Goal: Use online tool/utility: Utilize a website feature to perform a specific function

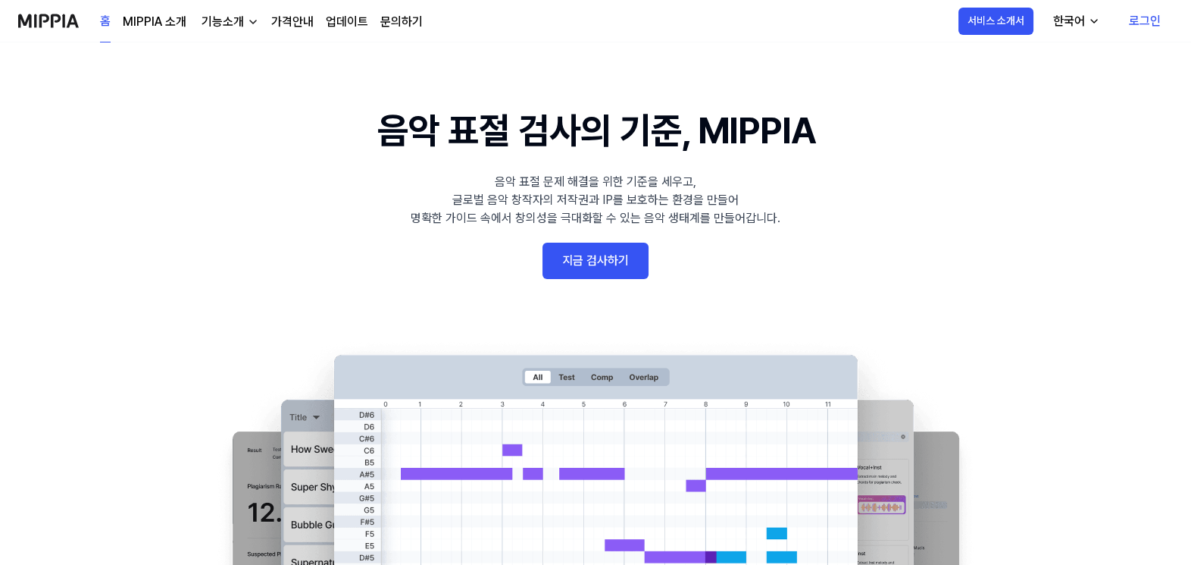
click at [102, 18] on link "홈" at bounding box center [105, 22] width 11 height 42
click at [161, 27] on link "MIPPIA 소개" at bounding box center [155, 22] width 64 height 18
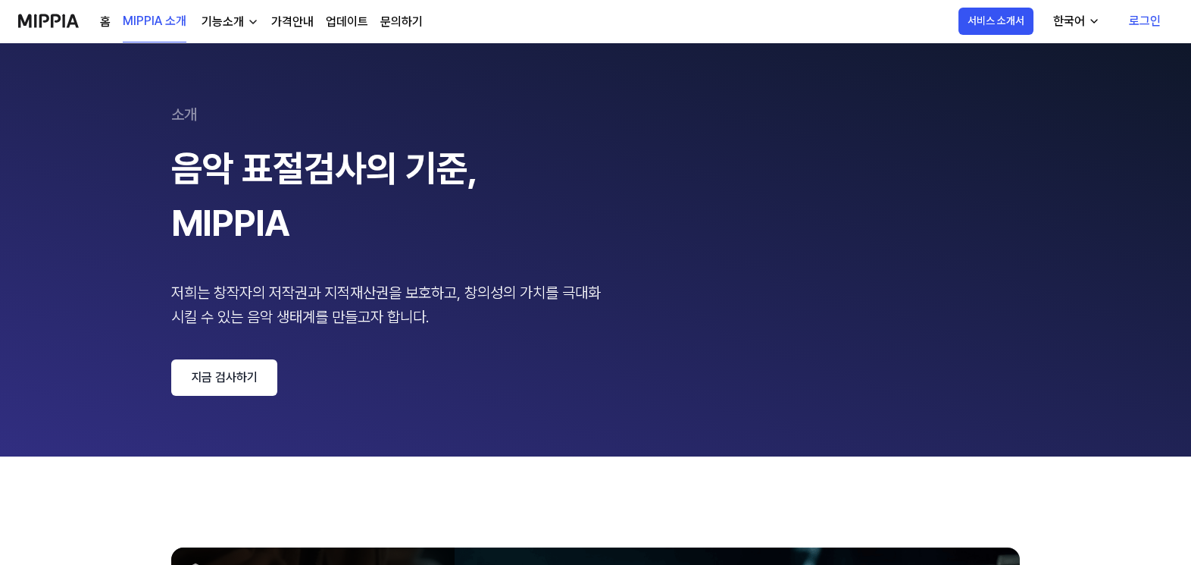
click at [220, 21] on div "기능소개" at bounding box center [223, 22] width 49 height 18
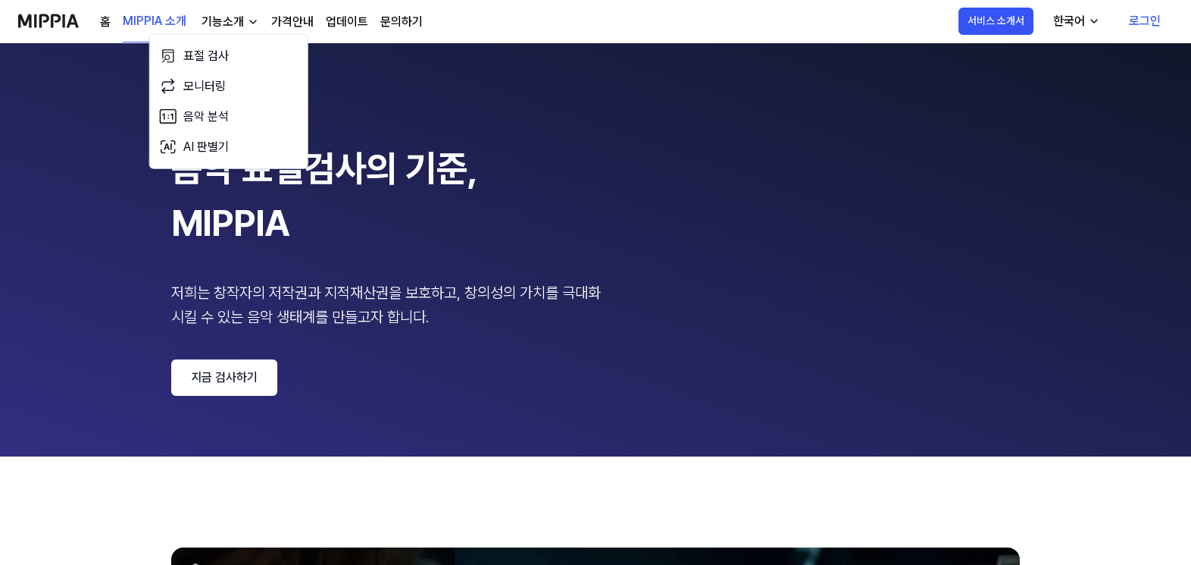
click at [438, 127] on div "소개 음악 표절검사의 기준, MIPPIA 저희는 창작자의 저작권과 지적재산권을 보호하고, 창의성의 가치를 극대화 시킬 수 있는 음악 생태계를 …" at bounding box center [595, 249] width 849 height 293
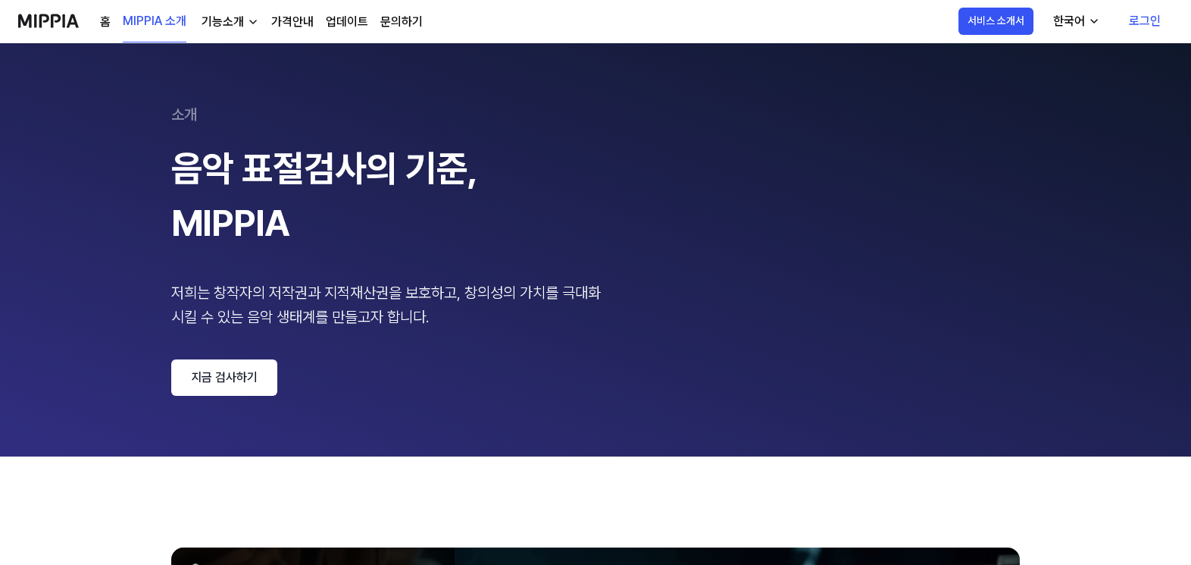
click at [289, 18] on link "가격안내" at bounding box center [292, 22] width 42 height 18
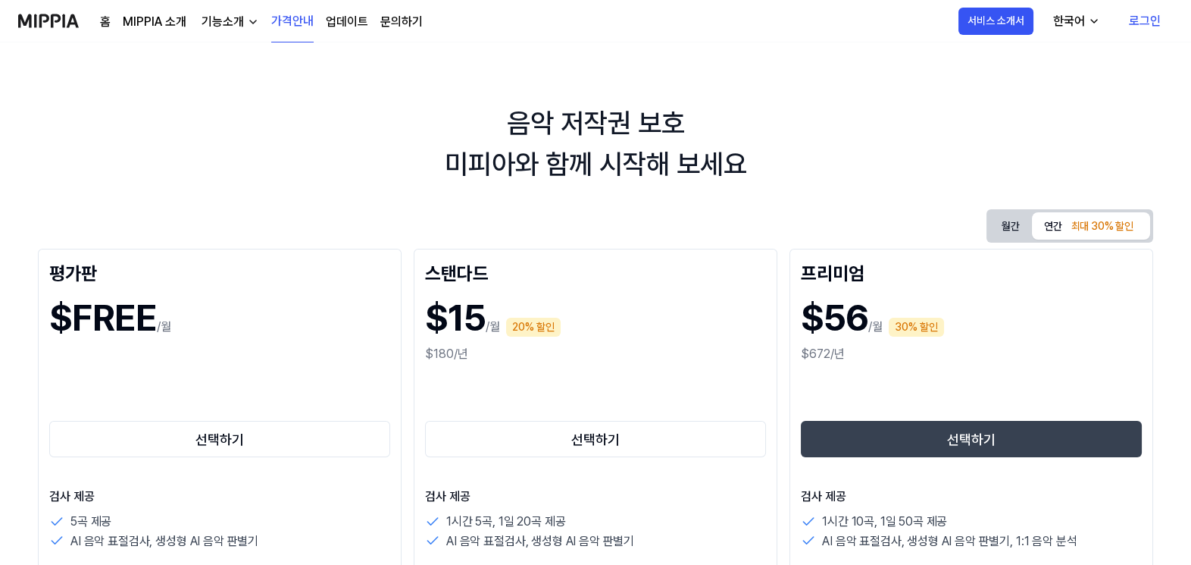
click at [347, 26] on link "업데이트" at bounding box center [347, 22] width 42 height 18
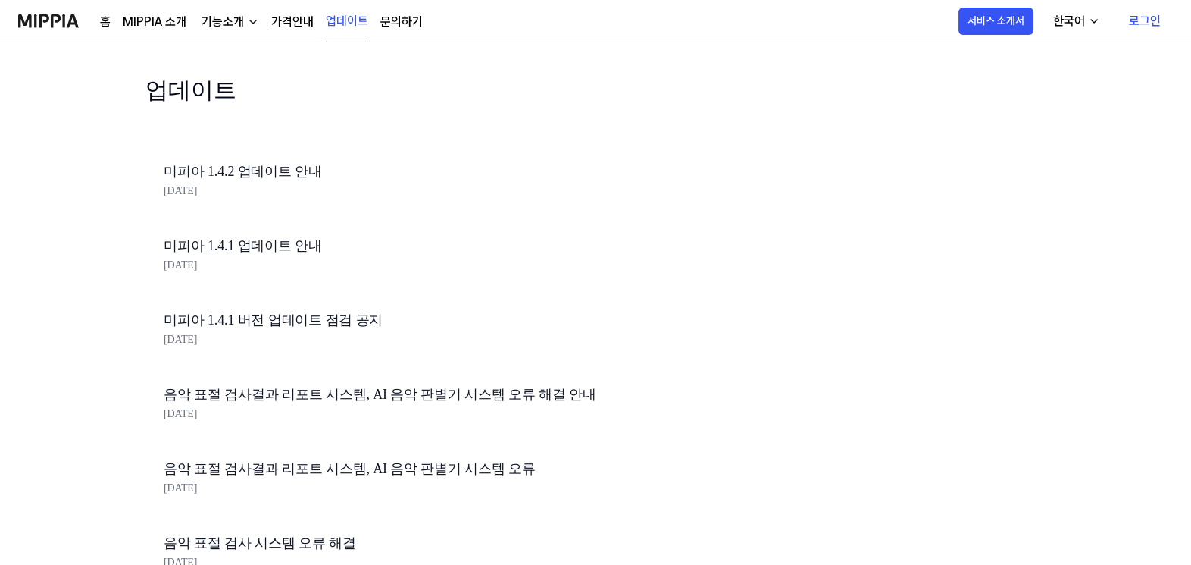
click at [408, 36] on div "홈 MIPPIA 소개 기능소개 가격안내 업데이트 문의하기" at bounding box center [261, 21] width 323 height 42
click at [392, 20] on link "문의하기" at bounding box center [401, 22] width 42 height 18
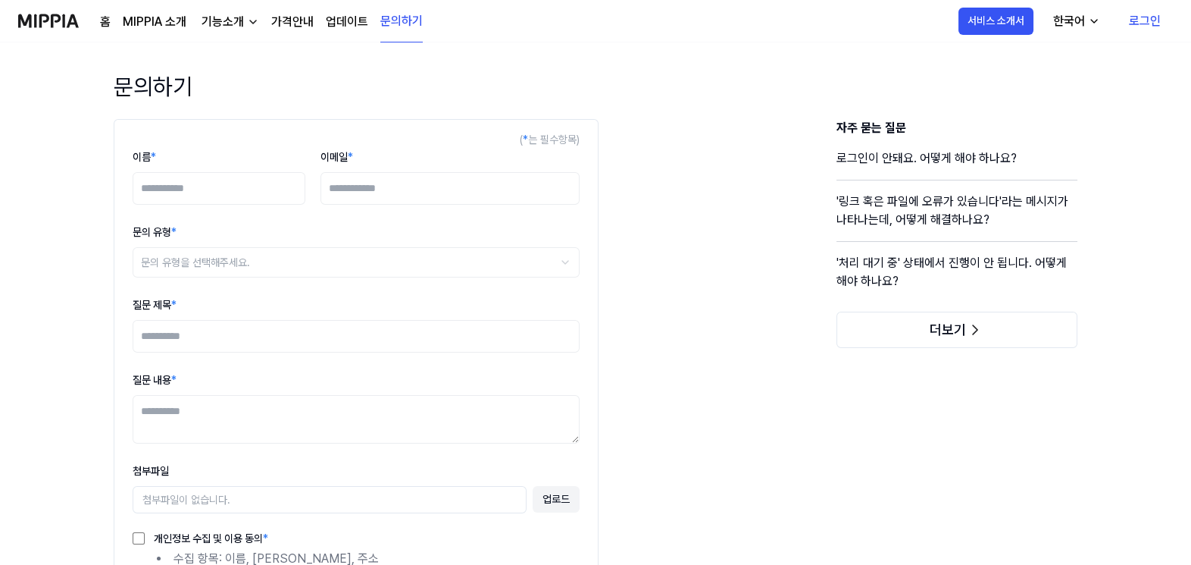
click at [106, 20] on link "홈" at bounding box center [105, 22] width 11 height 18
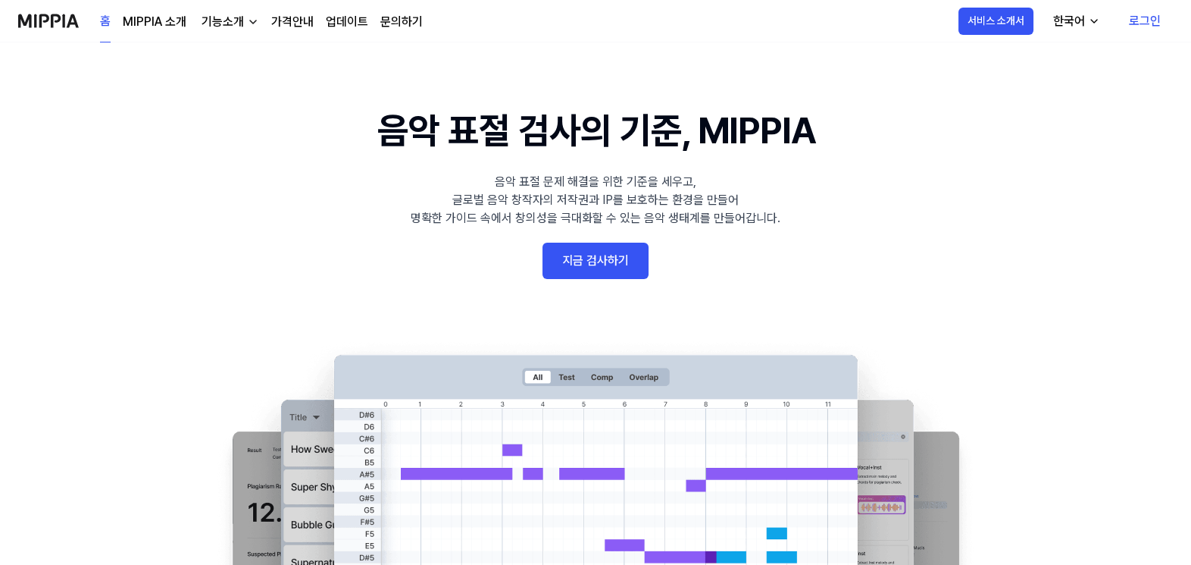
click at [39, 23] on img at bounding box center [48, 21] width 61 height 42
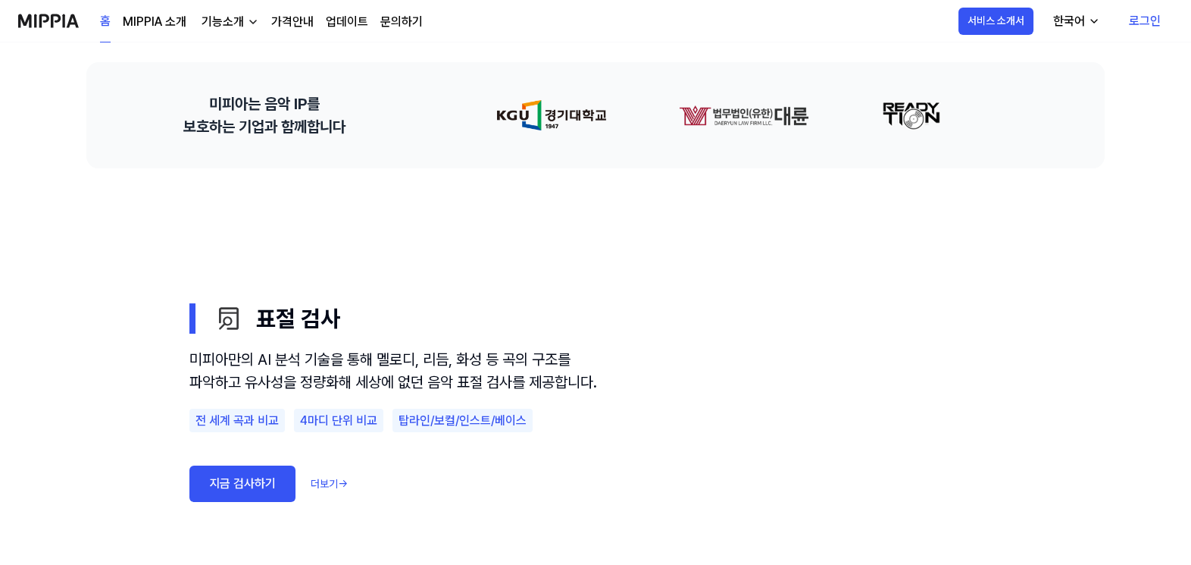
click at [304, 98] on h2 "미피아는 음악 IP를 보호하는 기업과 함께합니다" at bounding box center [264, 114] width 162 height 45
click at [142, 23] on link "MIPPIA 소개" at bounding box center [155, 22] width 64 height 18
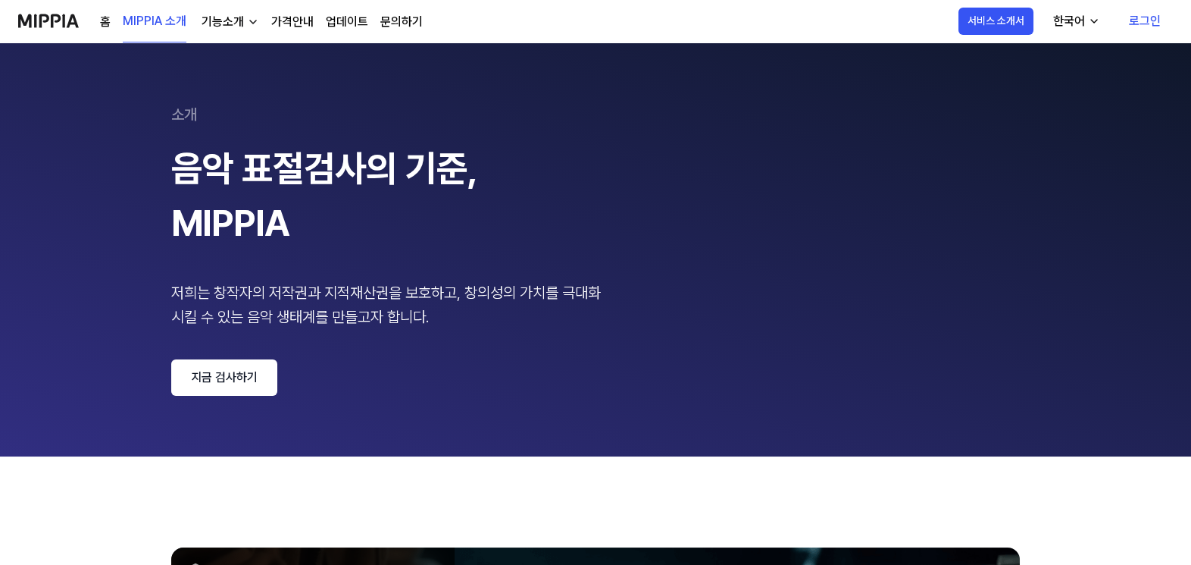
click at [725, 239] on div "소개 음악 표절검사의 기준, MIPPIA 저희는 창작자의 저작권과 지적재산권을 보호하고, 창의성의 가치를 극대화 시킬 수 있는 음악 생태계를 …" at bounding box center [595, 249] width 849 height 293
click at [1141, 20] on link "로그인" at bounding box center [1145, 21] width 56 height 42
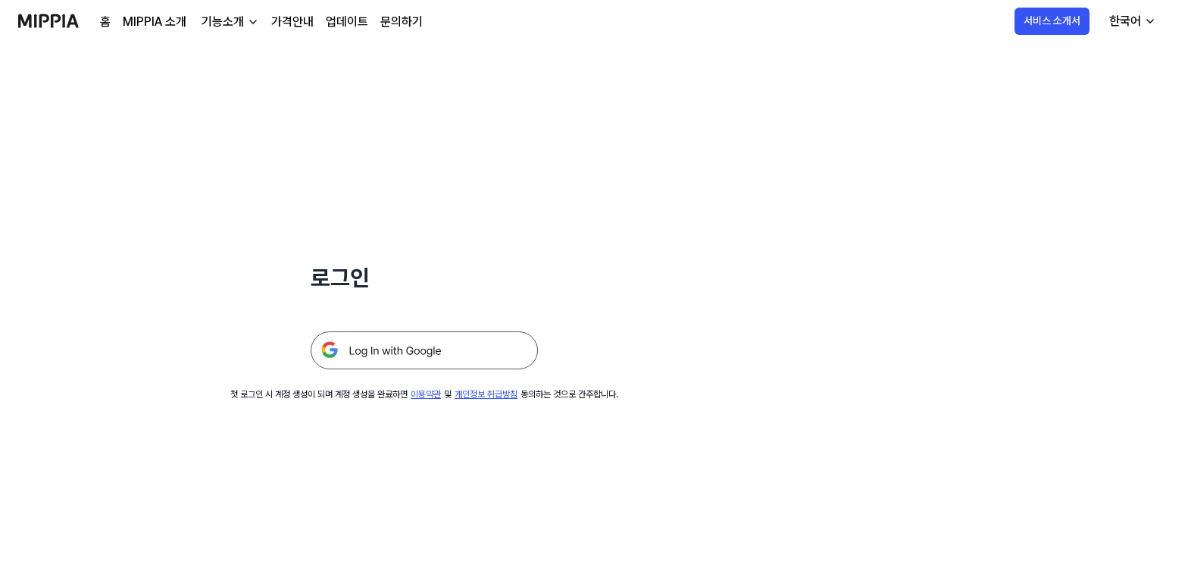
click at [372, 355] on img at bounding box center [424, 350] width 227 height 38
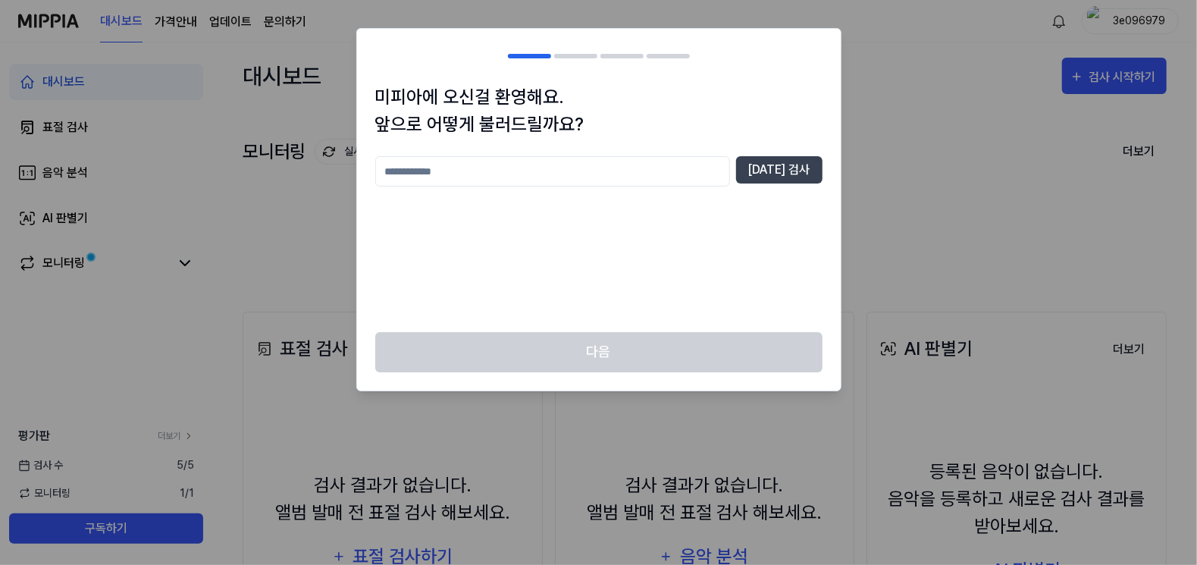
click at [503, 170] on input "text" at bounding box center [552, 171] width 355 height 30
type input "*"
type input "*****"
click at [795, 170] on button "[DATE] 검사" at bounding box center [779, 169] width 86 height 27
drag, startPoint x: 427, startPoint y: 177, endPoint x: 443, endPoint y: 185, distance: 18.0
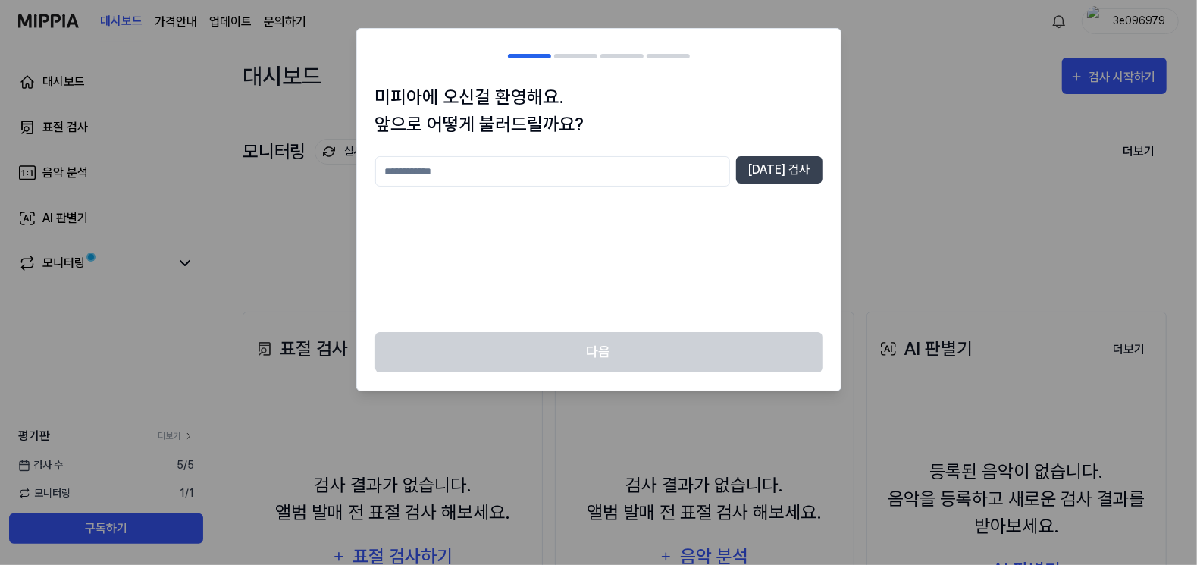
click at [434, 184] on input "text" at bounding box center [552, 171] width 355 height 30
click at [797, 176] on button "[DATE] 검사" at bounding box center [779, 169] width 86 height 27
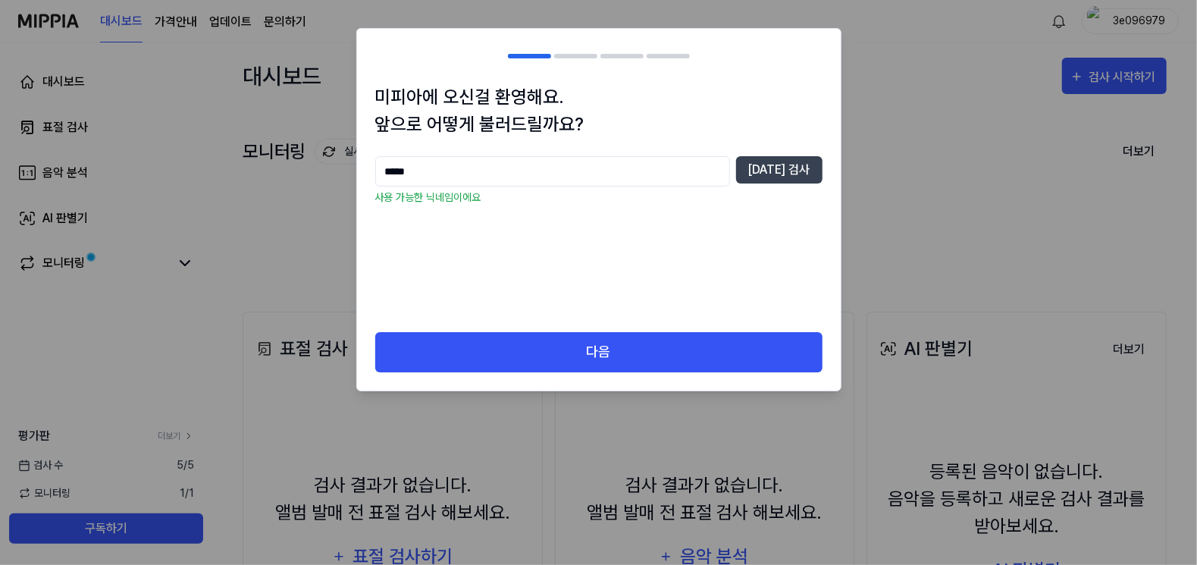
click at [382, 170] on input "*****" at bounding box center [552, 171] width 355 height 30
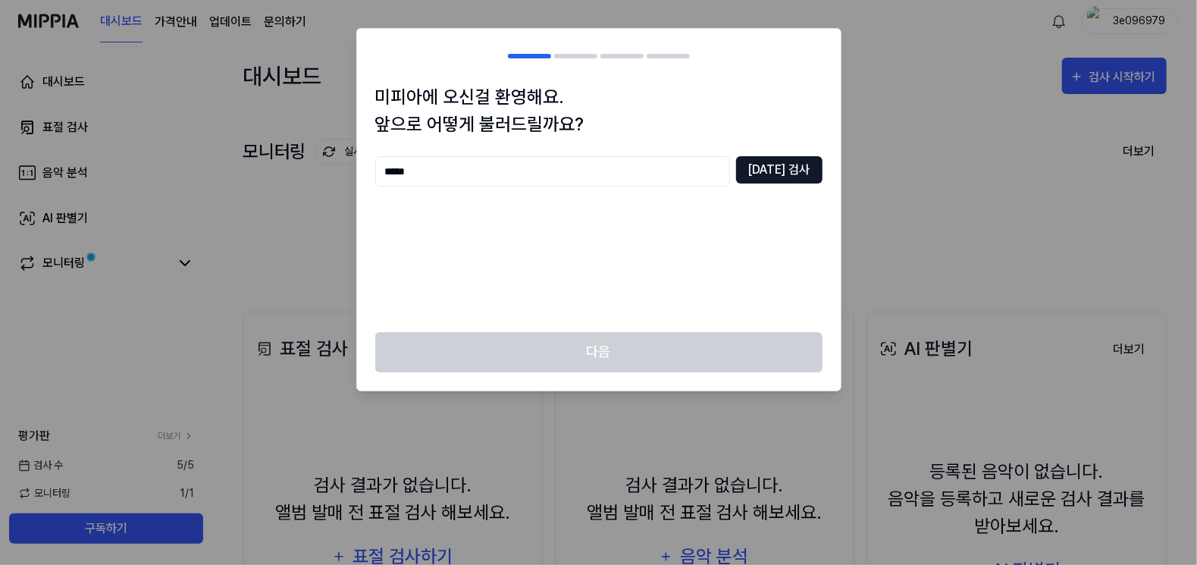
type input "*****"
click at [783, 167] on button "[DATE] 검사" at bounding box center [779, 169] width 86 height 27
click at [466, 167] on input "text" at bounding box center [552, 171] width 355 height 30
type input "*****"
click at [786, 168] on button "[DATE] 검사" at bounding box center [779, 169] width 86 height 27
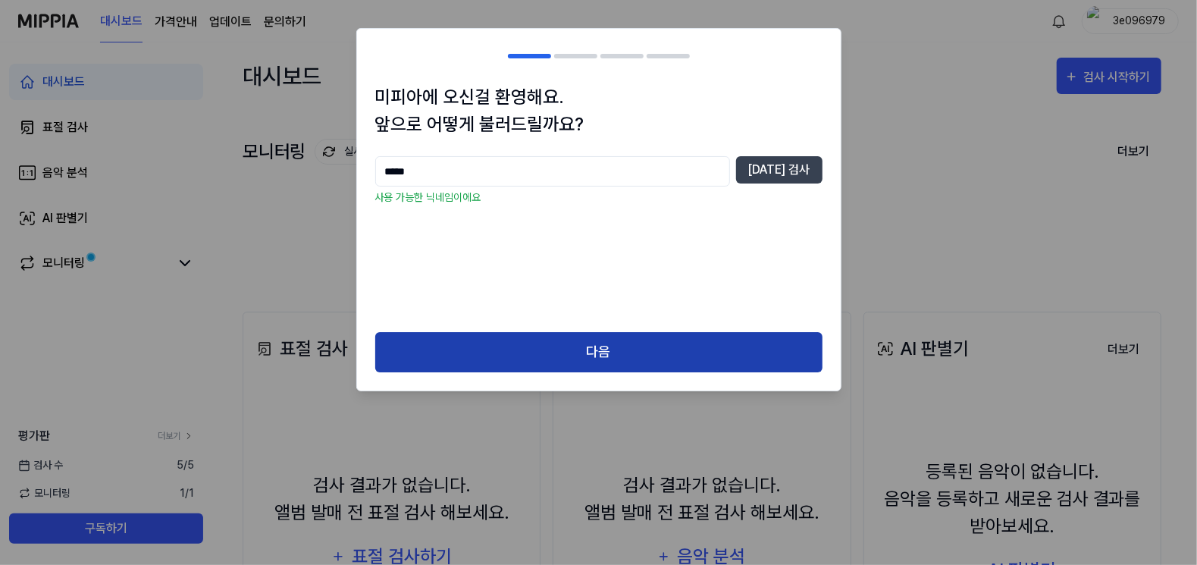
click at [577, 351] on button "다음" at bounding box center [598, 352] width 447 height 40
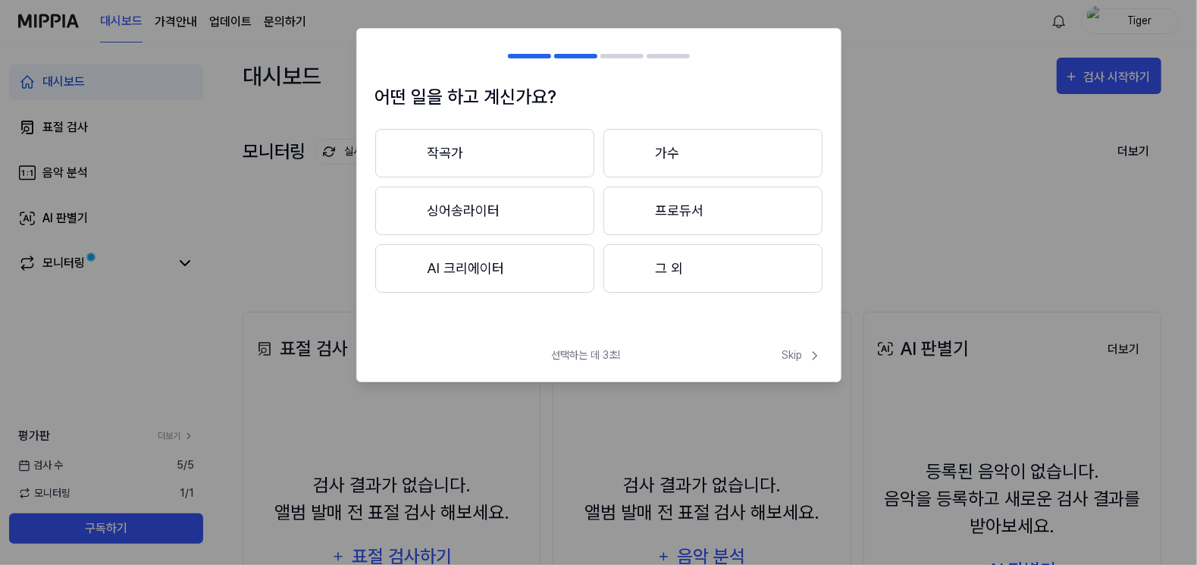
click at [681, 275] on button "그 외" at bounding box center [712, 268] width 219 height 49
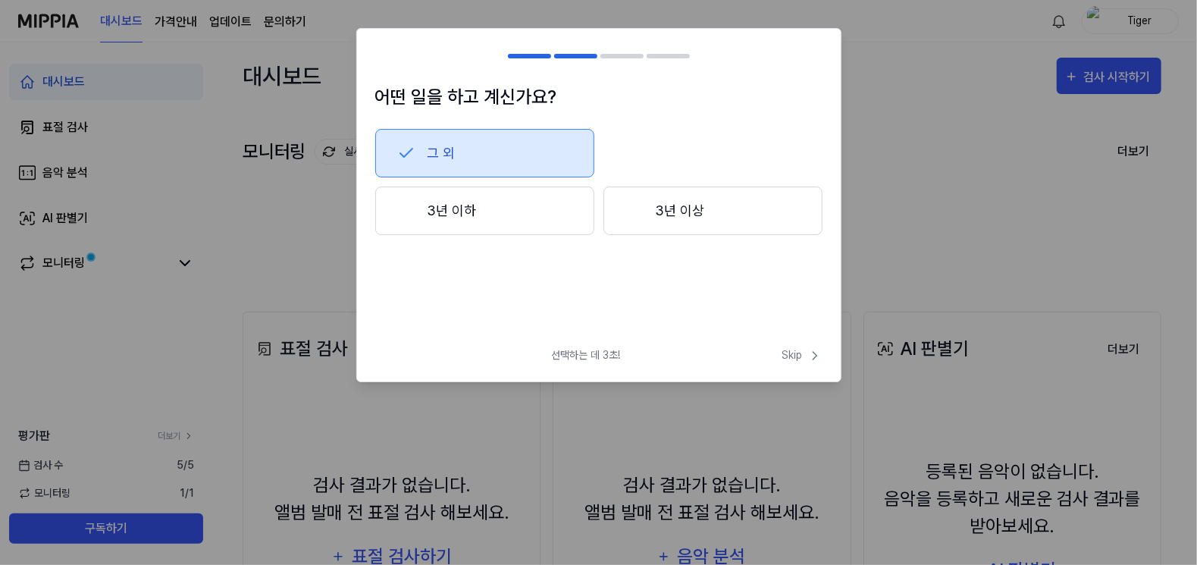
click at [684, 210] on button "3년 이상" at bounding box center [712, 210] width 219 height 49
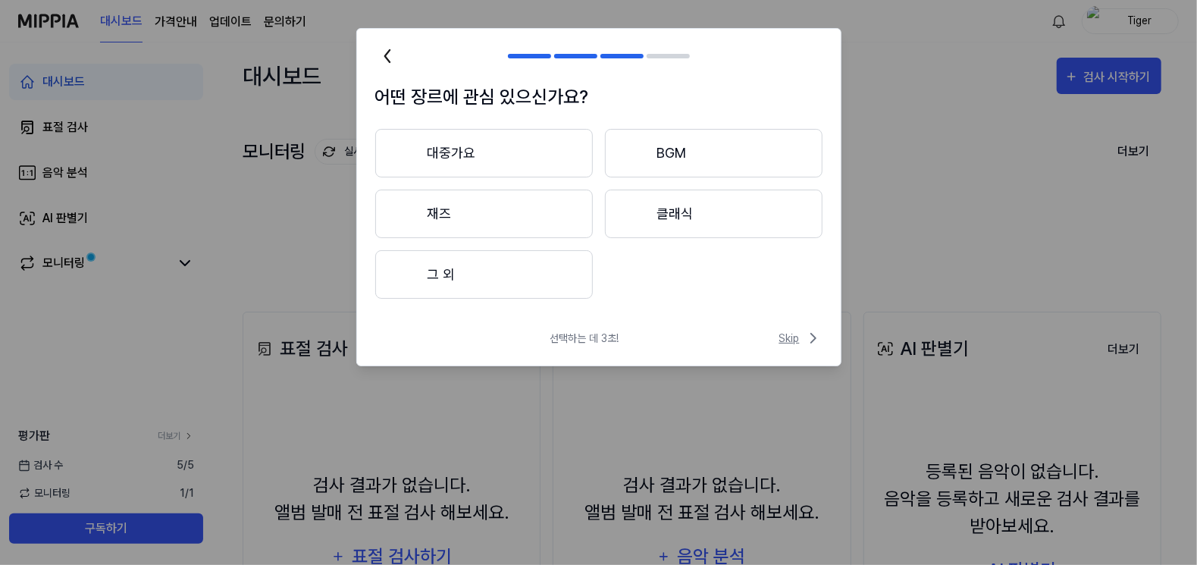
click at [783, 334] on span "Skip" at bounding box center [800, 338] width 43 height 18
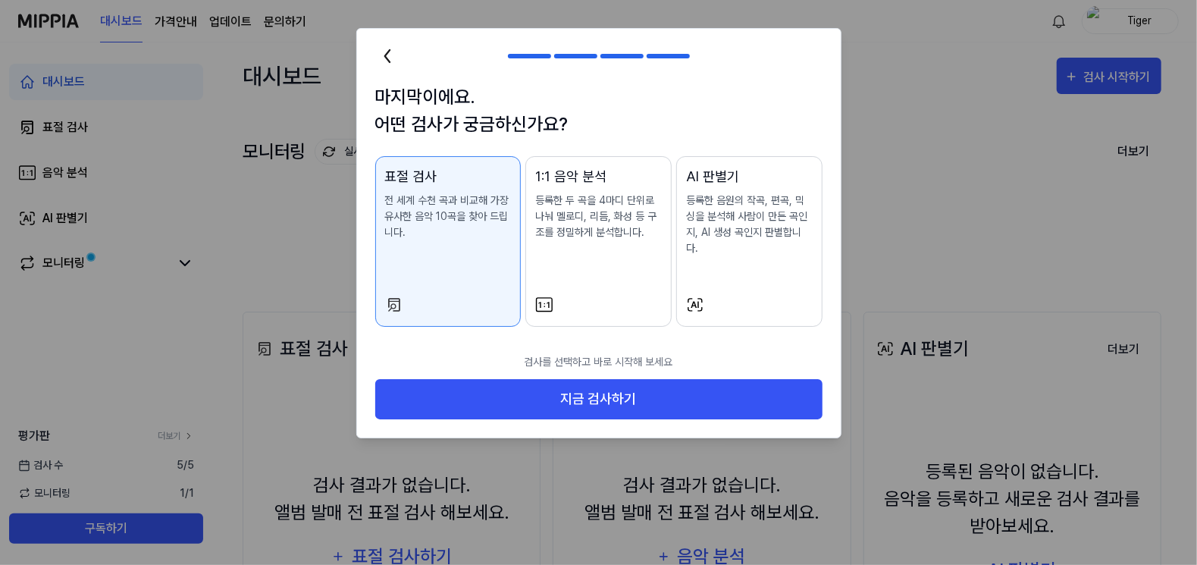
click at [724, 235] on p "등록한 음원의 작곡, 편곡, 믹싱을 분석해 사람이 만든 곡인지, AI 생성 곡인지 판별합니다." at bounding box center [749, 225] width 127 height 64
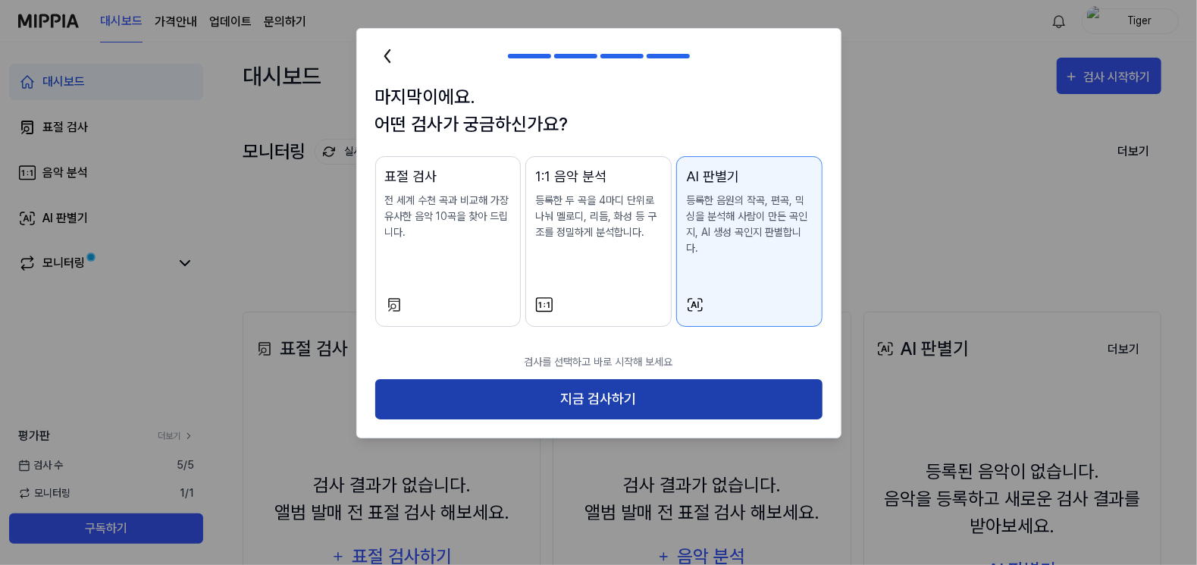
click at [595, 379] on button "지금 검사하기" at bounding box center [598, 399] width 447 height 40
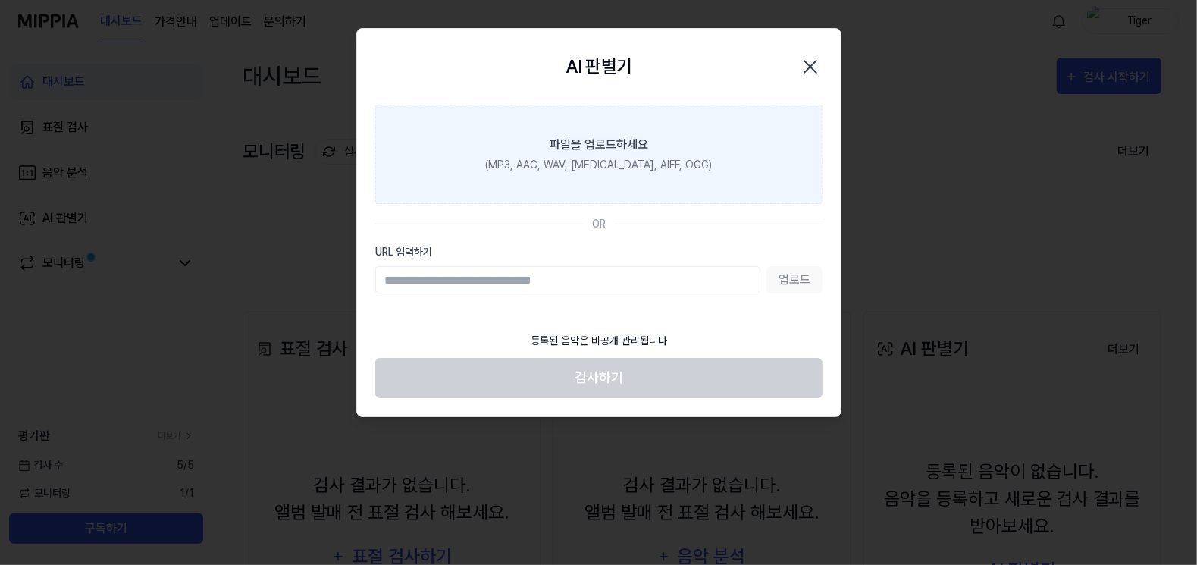
click at [583, 152] on div "파일을 업로드하세요" at bounding box center [598, 145] width 99 height 18
click at [0, 0] on input "파일을 업로드하세요 (MP3, AAC, WAV, [MEDICAL_DATA], AIFF, OGG)" at bounding box center [0, 0] width 0 height 0
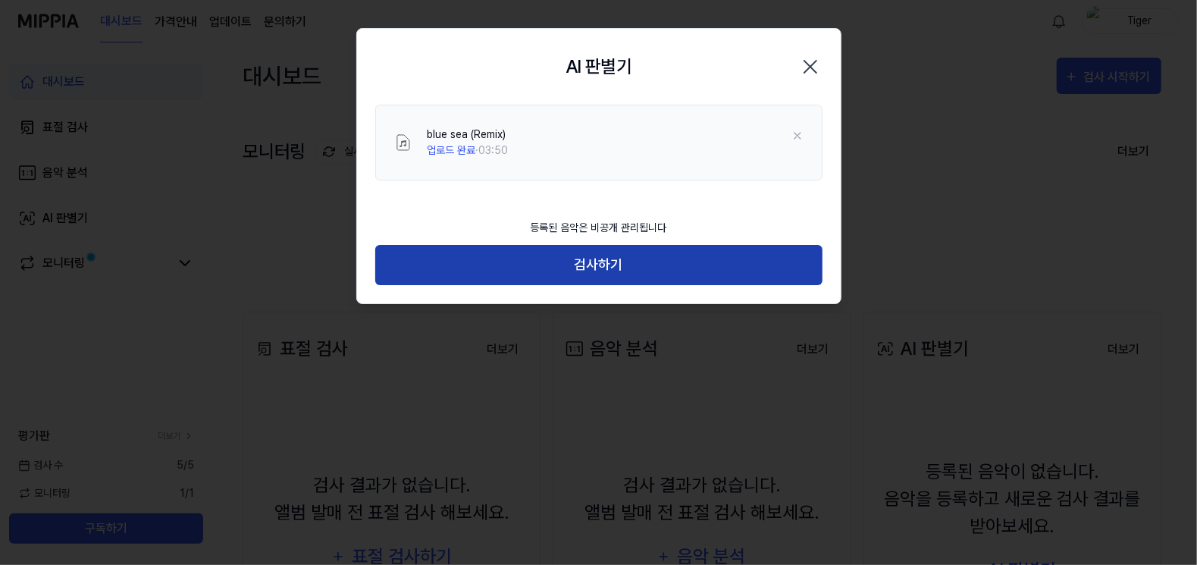
click at [585, 261] on button "검사하기" at bounding box center [598, 265] width 447 height 40
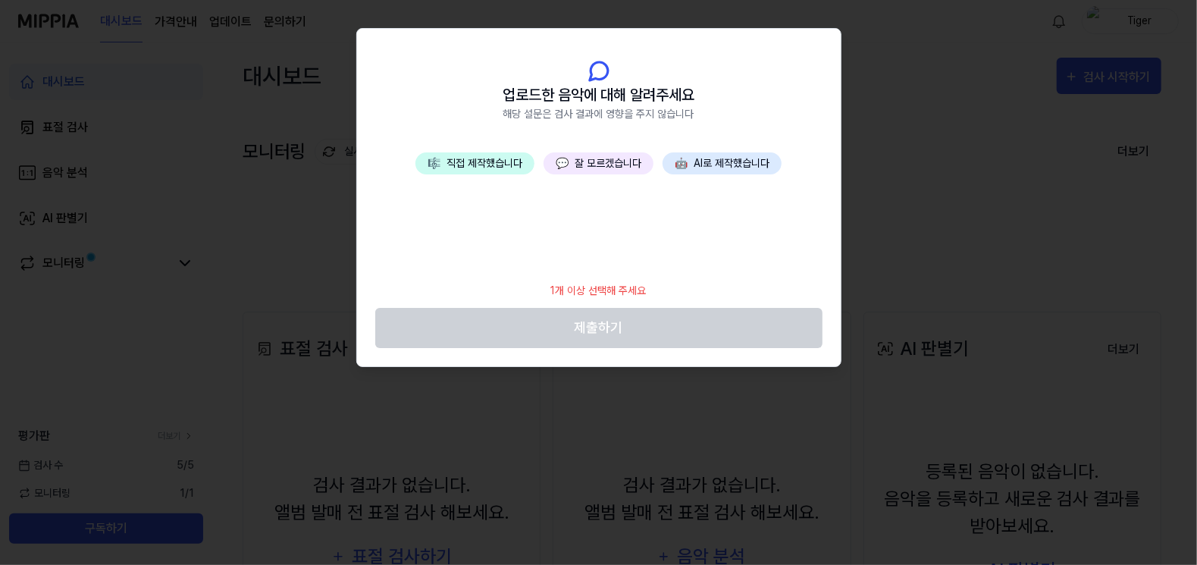
click at [718, 163] on button "🤖 AI로 제작했습니다" at bounding box center [721, 163] width 119 height 22
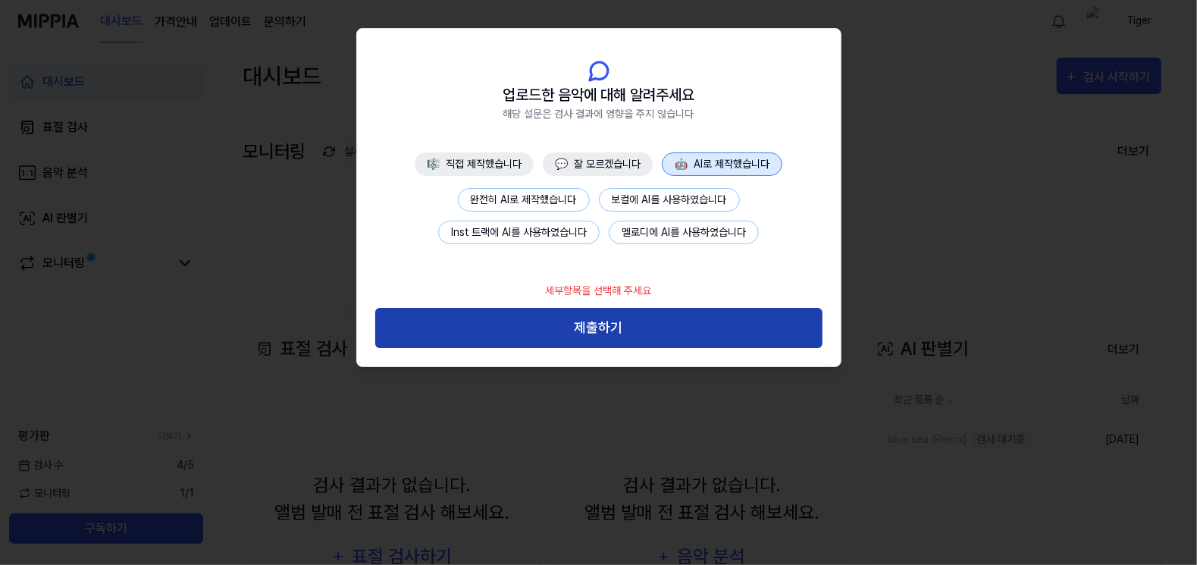
click at [612, 330] on button "제출하기" at bounding box center [598, 328] width 447 height 40
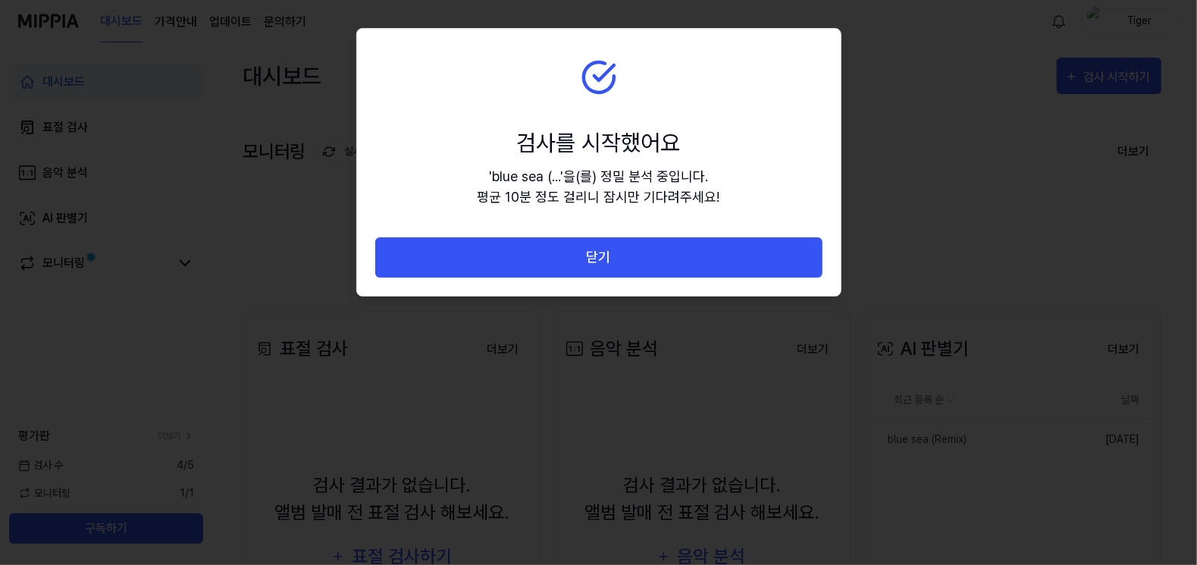
drag, startPoint x: 594, startPoint y: 256, endPoint x: 524, endPoint y: 196, distance: 92.5
click at [524, 196] on div "검사를 시작했어요 ' blue sea (... ' 을(를) 정밀 분석 중입니다. 평균 10분 정도 걸리니 잠시만 기다려주세요! 닫기" at bounding box center [599, 162] width 484 height 267
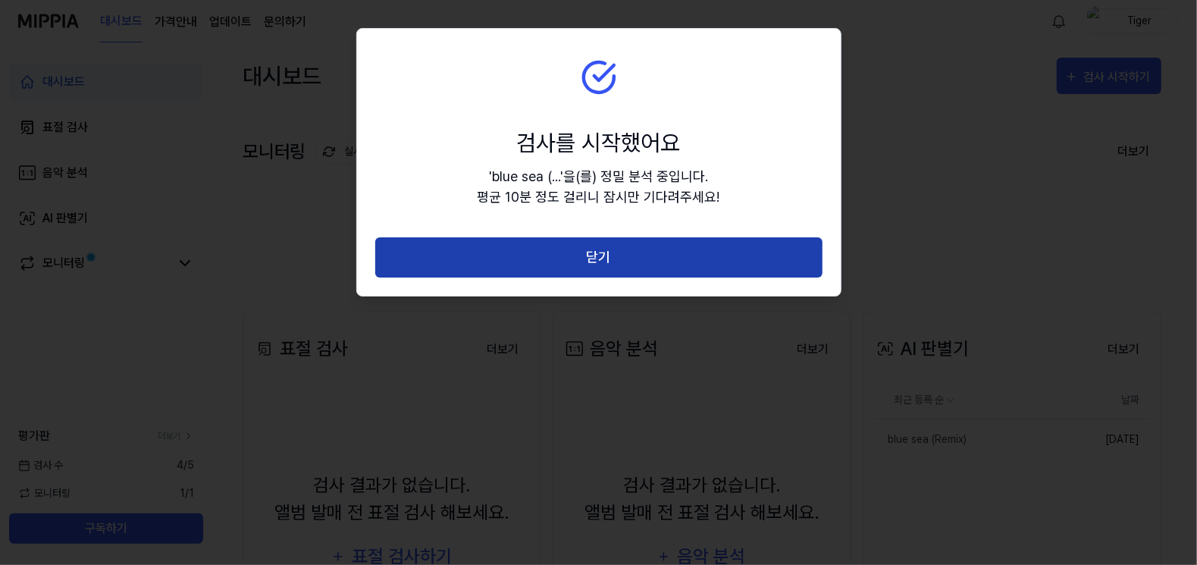
click at [609, 254] on button "닫기" at bounding box center [598, 257] width 447 height 40
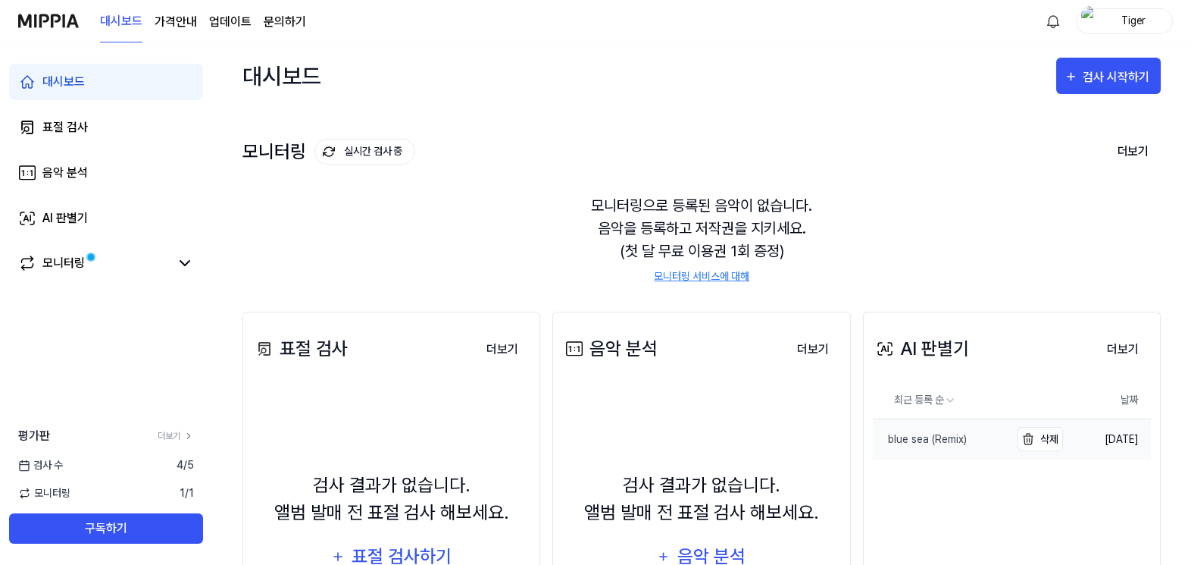
click at [937, 437] on div "blue sea (Remix)" at bounding box center [920, 439] width 94 height 16
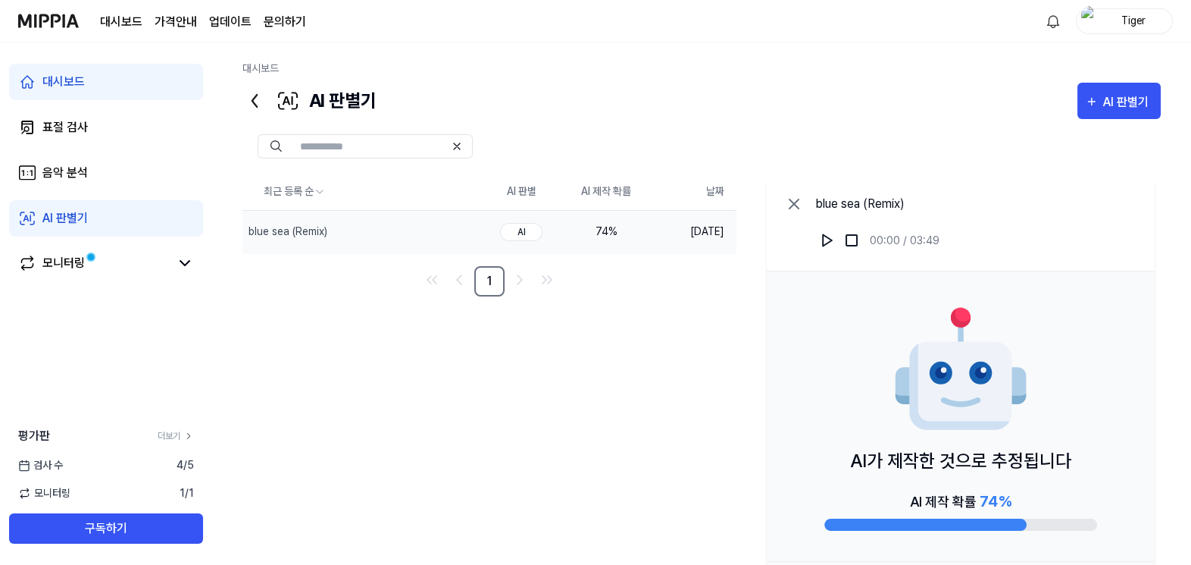
click at [349, 142] on input "text" at bounding box center [372, 146] width 145 height 14
click at [608, 66] on div "대시보드" at bounding box center [702, 72] width 919 height 22
drag, startPoint x: 805, startPoint y: 90, endPoint x: 533, endPoint y: 98, distance: 272.2
click at [533, 98] on div "AI 판별기 AI 판별기" at bounding box center [702, 101] width 919 height 36
click at [77, 224] on div "AI 판별기" at bounding box center [64, 218] width 45 height 18
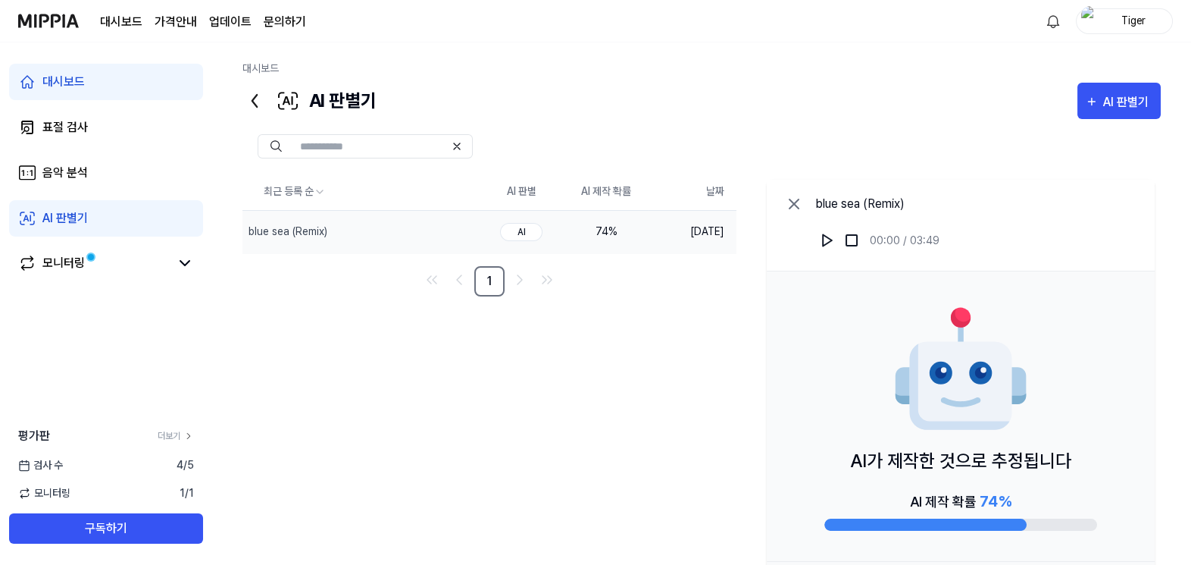
click at [789, 202] on icon at bounding box center [794, 204] width 18 height 18
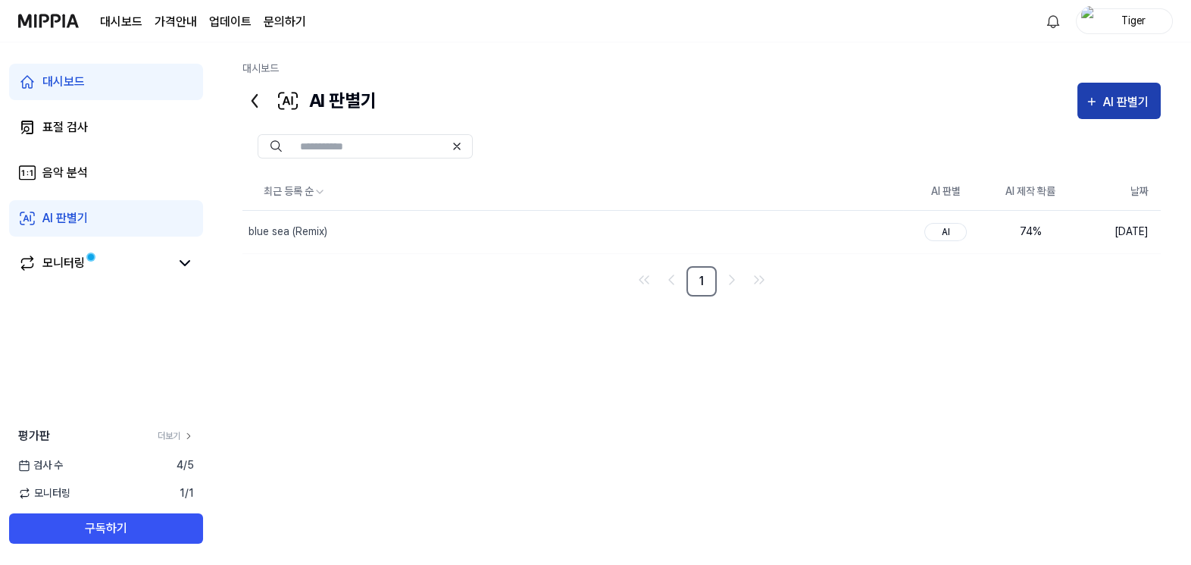
click at [1116, 108] on div "AI 판별기" at bounding box center [1128, 102] width 50 height 20
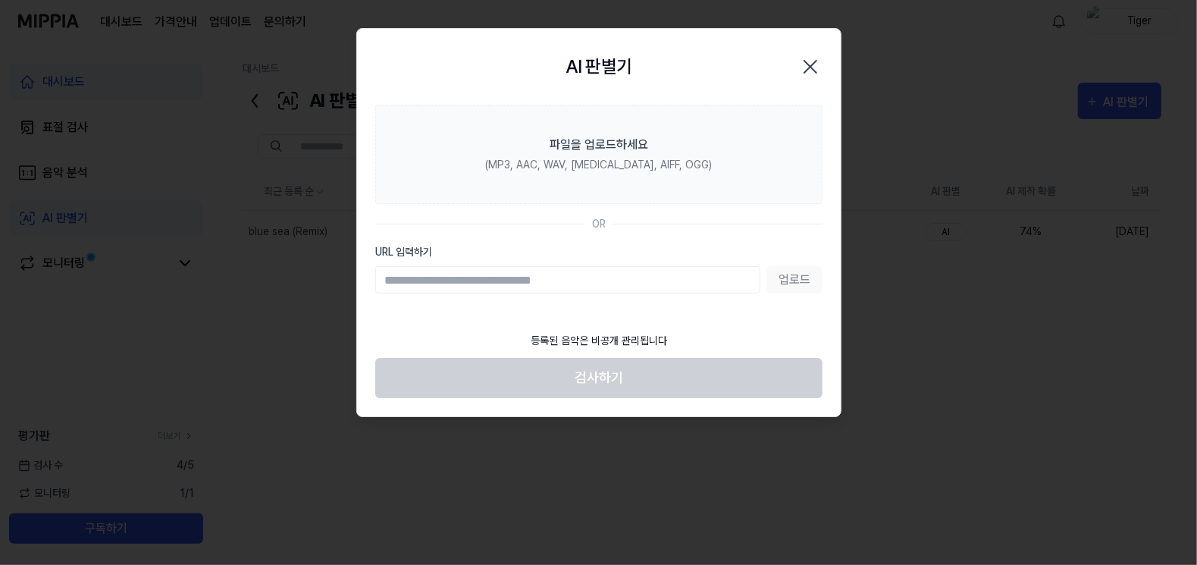
click at [450, 285] on input "URL 입력하기" at bounding box center [567, 279] width 385 height 27
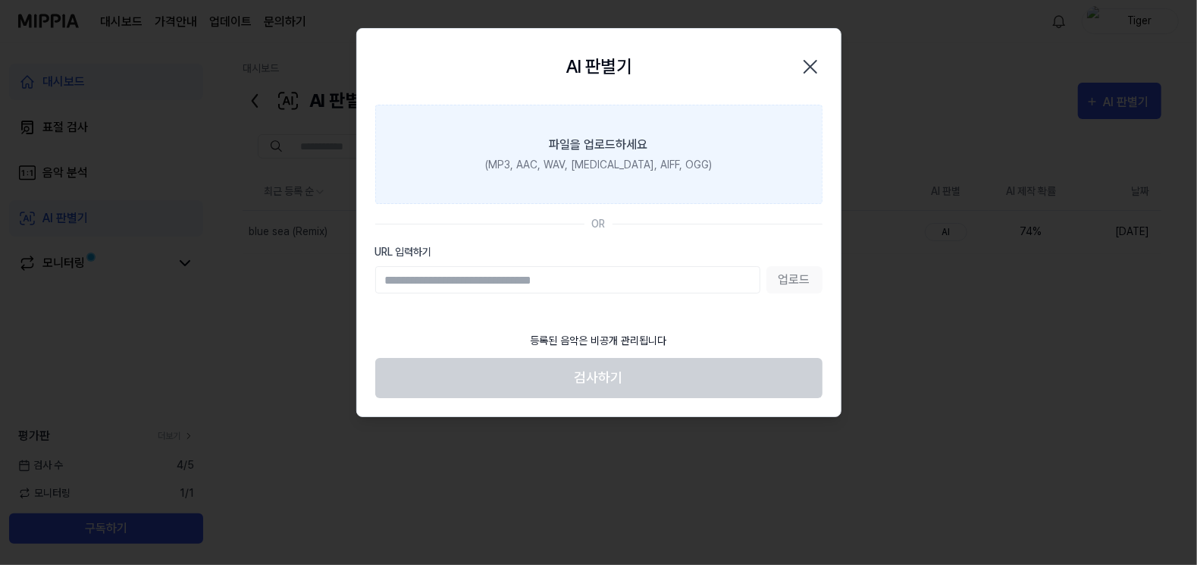
click at [599, 155] on label "파일을 업로드하세요 (MP3, AAC, WAV, [MEDICAL_DATA], AIFF, OGG)" at bounding box center [598, 154] width 447 height 99
click at [0, 0] on input "파일을 업로드하세요 (MP3, AAC, WAV, [MEDICAL_DATA], AIFF, OGG)" at bounding box center [0, 0] width 0 height 0
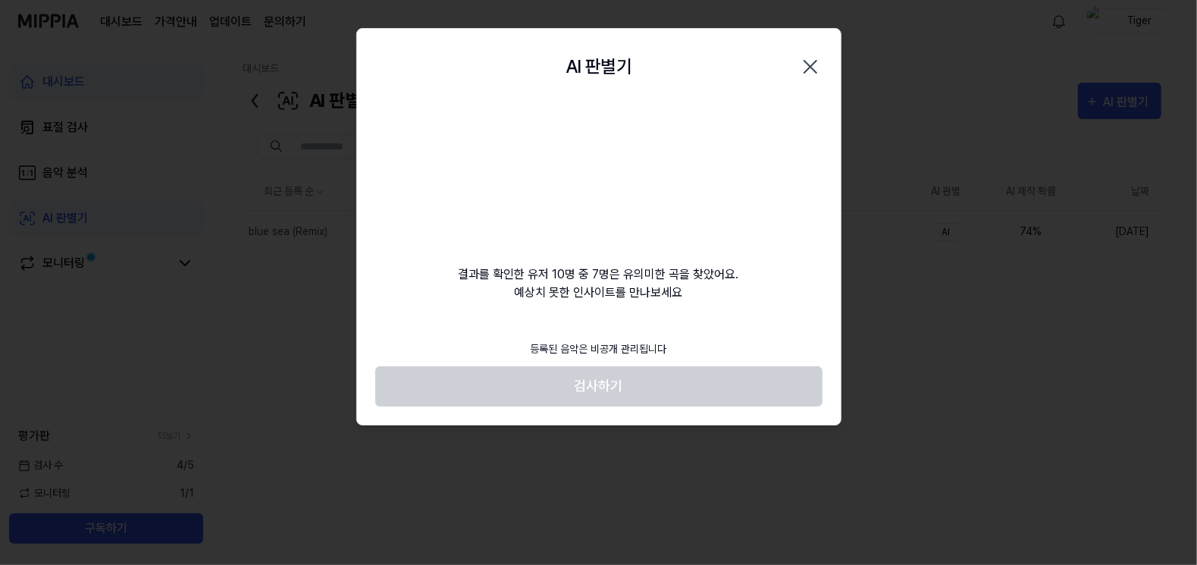
click at [597, 386] on footer "등록된 음악은 비공개 관리됩니다 검사하기" at bounding box center [598, 369] width 447 height 74
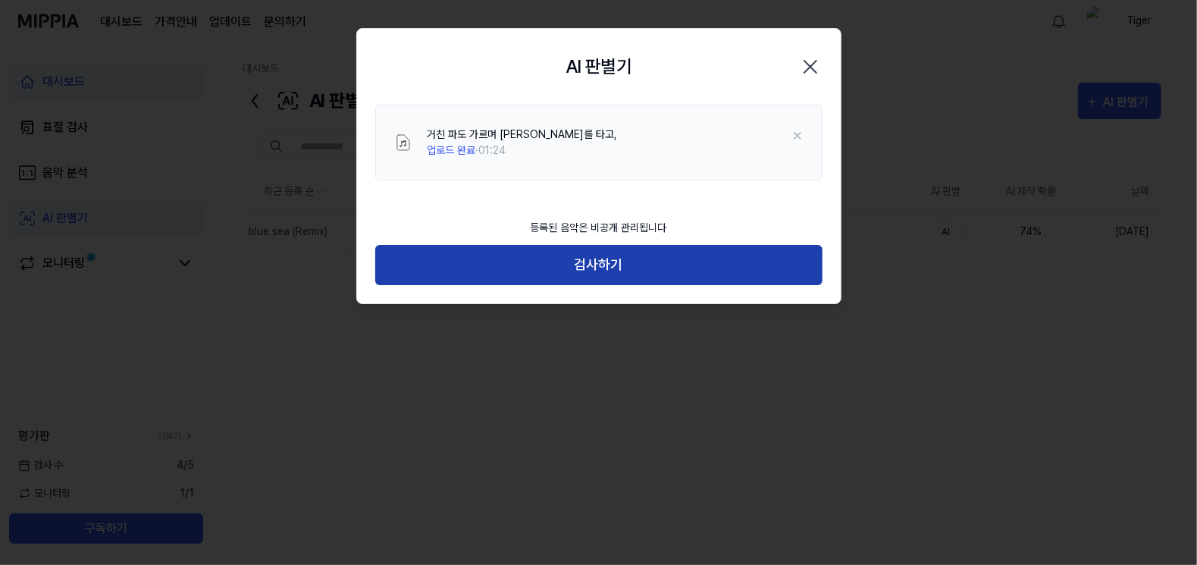
click at [607, 260] on button "검사하기" at bounding box center [598, 265] width 447 height 40
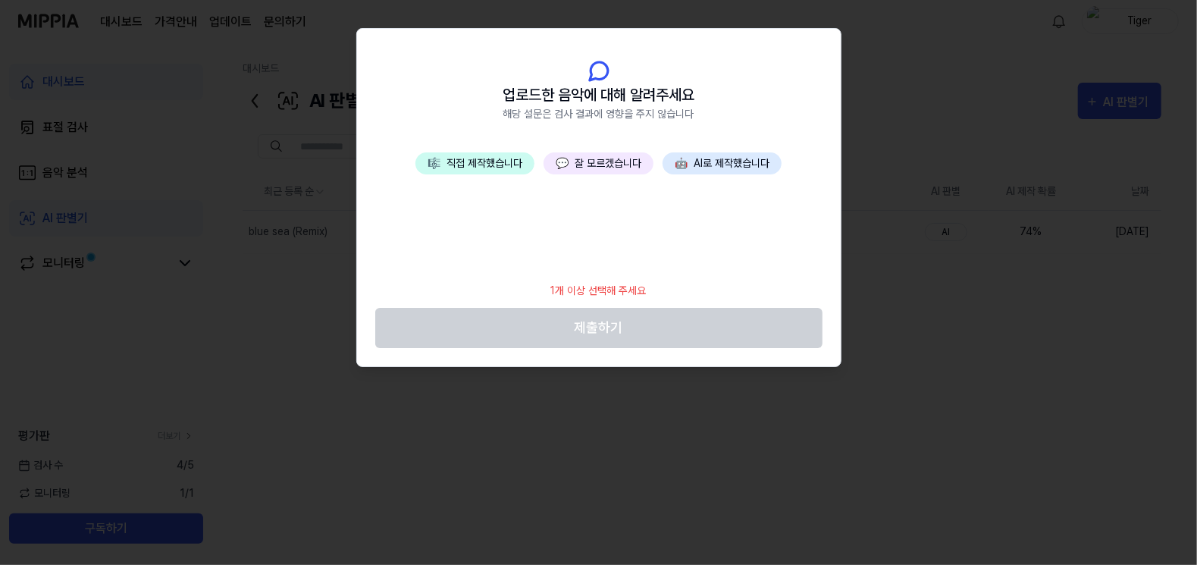
click at [578, 167] on button "💬 잘 모르겠습니다" at bounding box center [598, 163] width 110 height 22
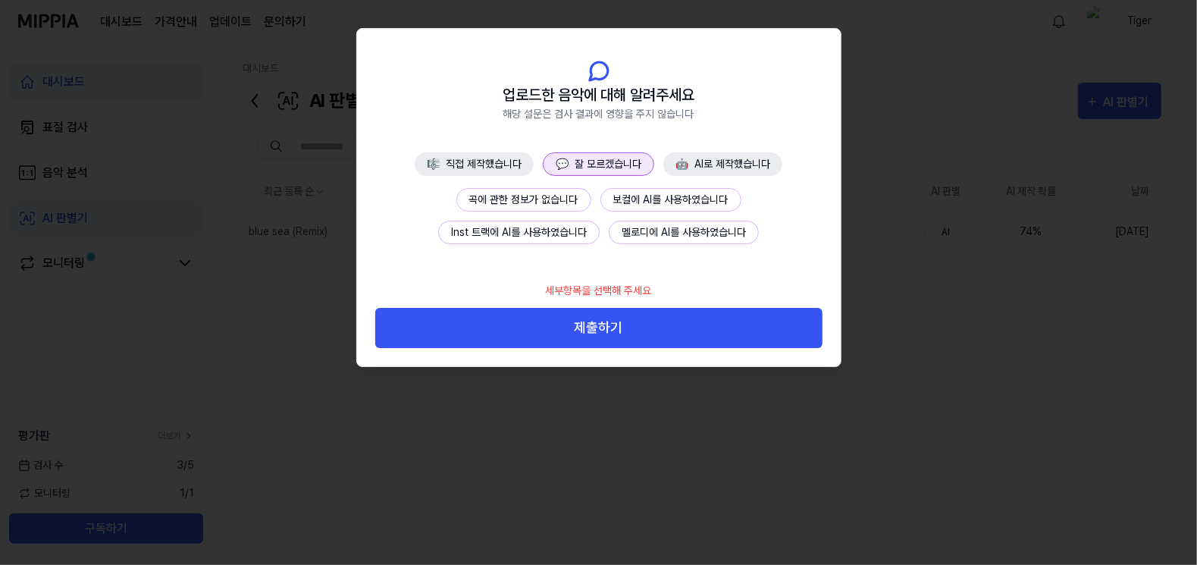
click at [556, 207] on button "곡에 관한 정보가 없습니다" at bounding box center [523, 199] width 135 height 23
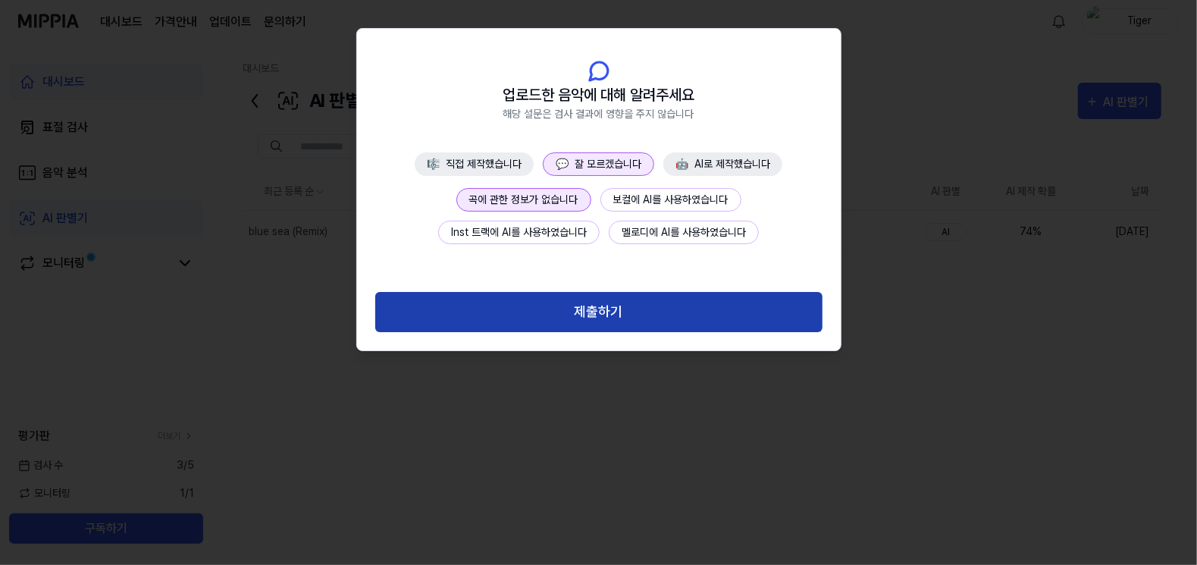
click at [602, 307] on button "제출하기" at bounding box center [598, 312] width 447 height 40
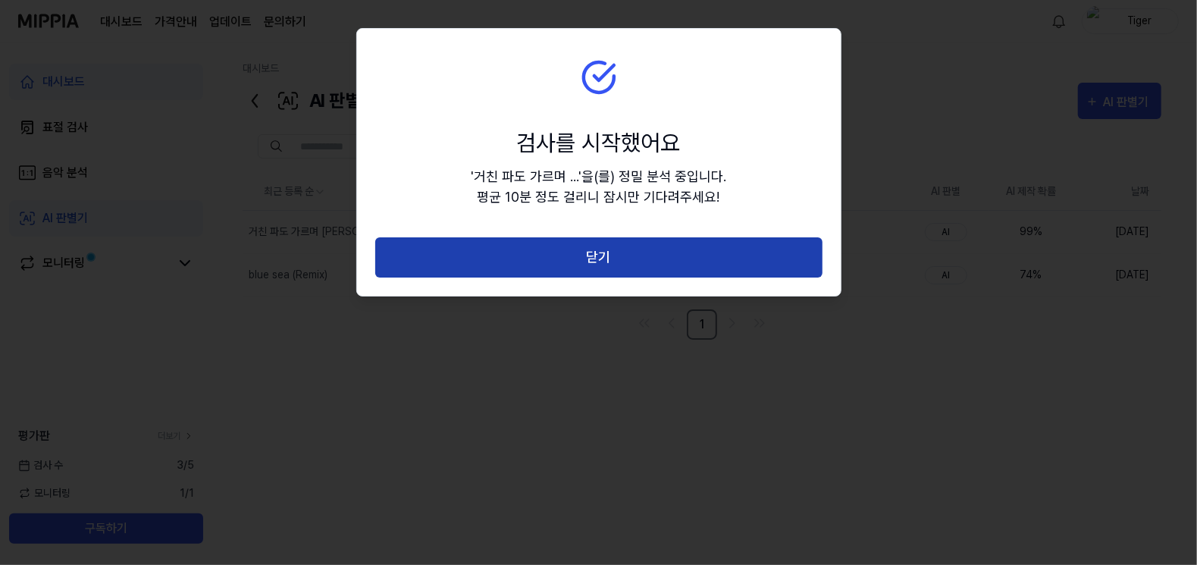
click at [601, 260] on button "닫기" at bounding box center [598, 257] width 447 height 40
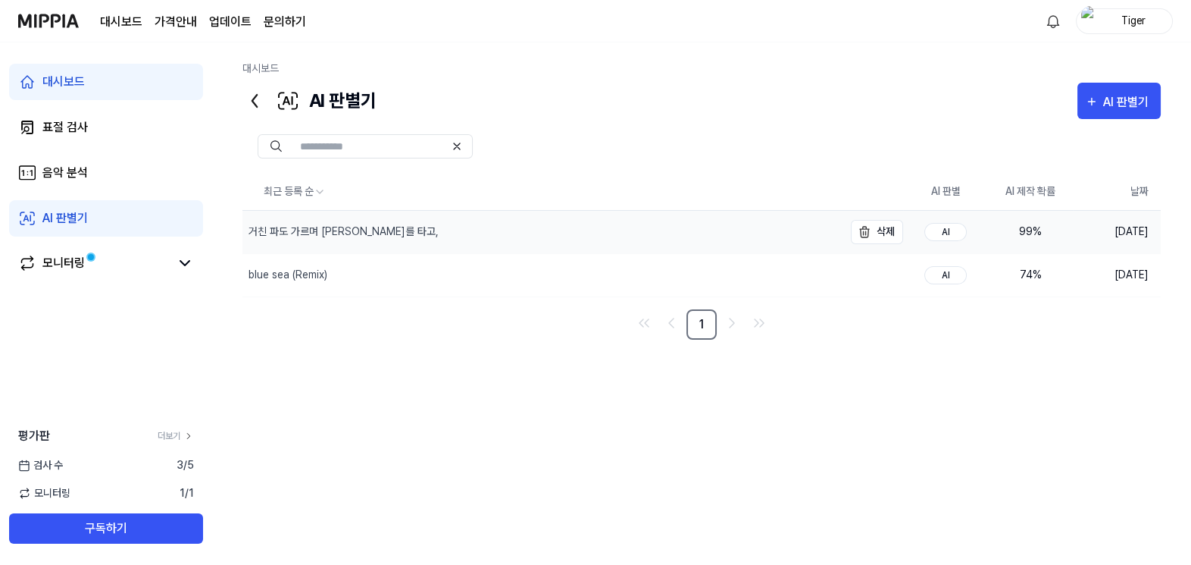
click at [345, 234] on div "거친 파도 가르며 [PERSON_NAME]를 타고," at bounding box center [344, 232] width 190 height 16
